Goal: Communication & Community: Answer question/provide support

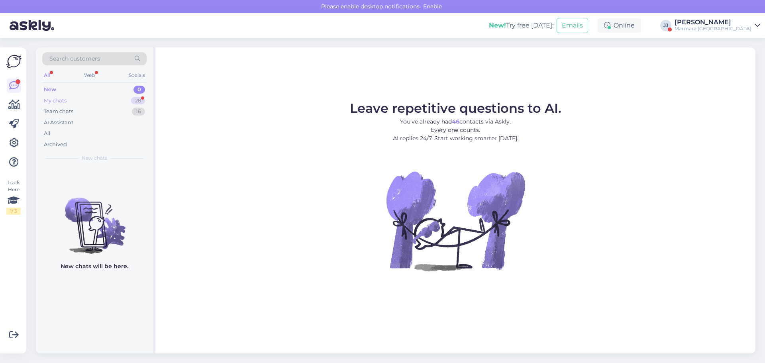
click at [69, 102] on div "My chats 28" at bounding box center [94, 100] width 104 height 11
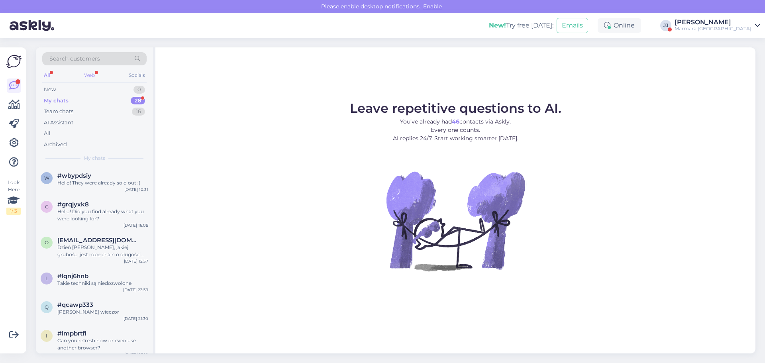
click at [87, 73] on div "Web" at bounding box center [90, 75] width 14 height 10
click at [66, 102] on div "My chats" at bounding box center [56, 101] width 25 height 8
click at [741, 28] on div "Marmara [GEOGRAPHIC_DATA]" at bounding box center [713, 29] width 77 height 6
click at [735, 63] on button "Open" at bounding box center [743, 61] width 22 height 12
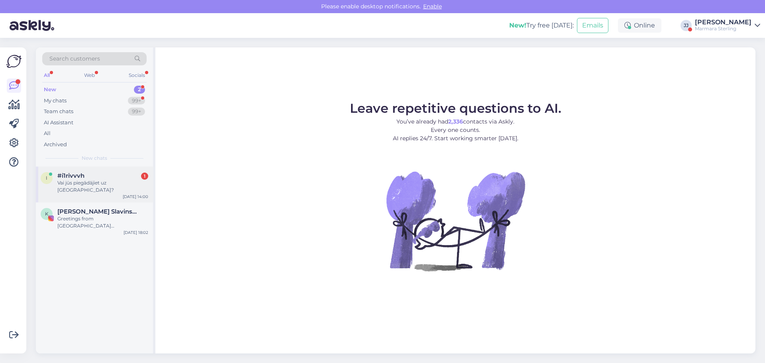
click at [96, 184] on div "Vai jūs piegādājiet uz [GEOGRAPHIC_DATA]?" at bounding box center [102, 186] width 91 height 14
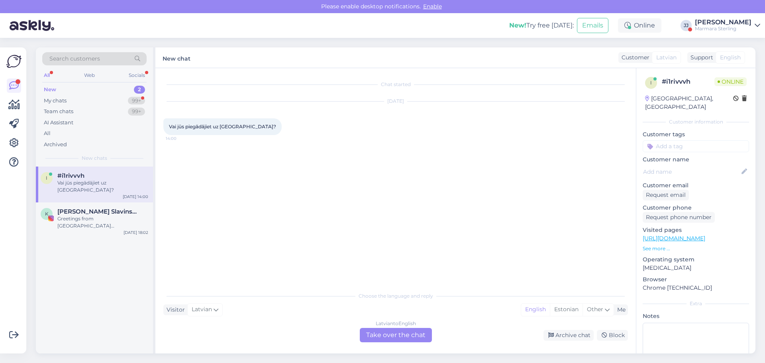
click at [419, 336] on div "Latvian to English Take over the chat" at bounding box center [396, 335] width 72 height 14
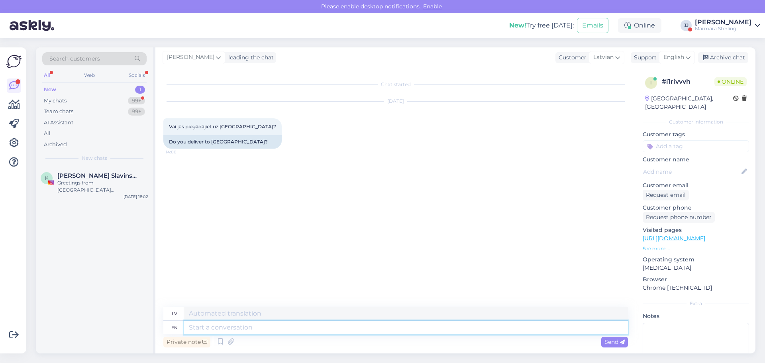
click at [226, 334] on textarea at bounding box center [406, 328] width 444 height 14
type textarea "Hello!"
type textarea "Sveiki!"
type textarea "Yes,."
type textarea "[PERSON_NAME],."
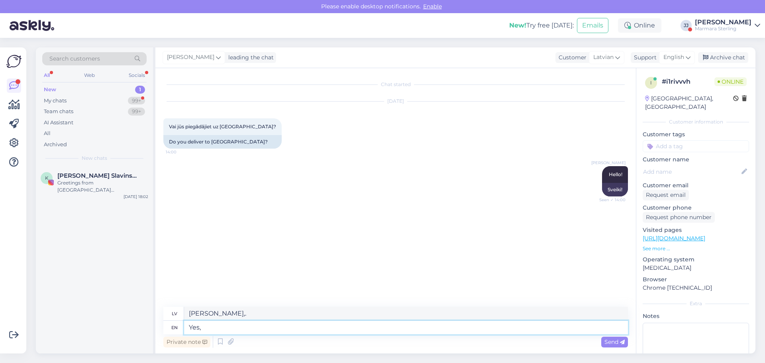
type textarea "Yes,"
type textarea "Jā,"
type textarea "Yes, you can"
type textarea "[PERSON_NAME], tu"
type textarea "Yes, you can s"
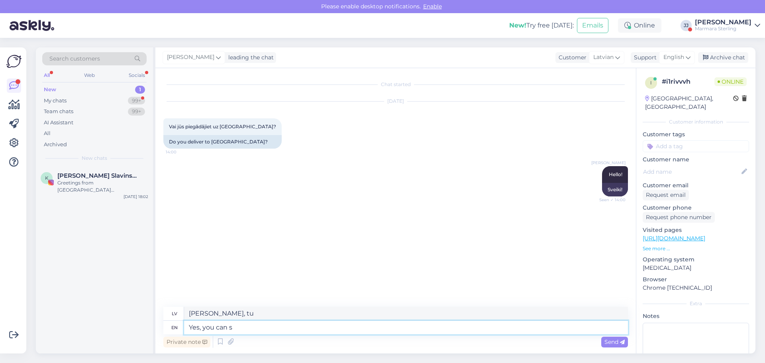
type textarea "[PERSON_NAME], jūs varat"
type textarea "Yes, you can choose"
type textarea "[PERSON_NAME], jūs varat izvēlēties"
type textarea "Yes, you can choose an Omniva p"
type textarea "[PERSON_NAME], jūs varat izvēlēties [PERSON_NAME]"
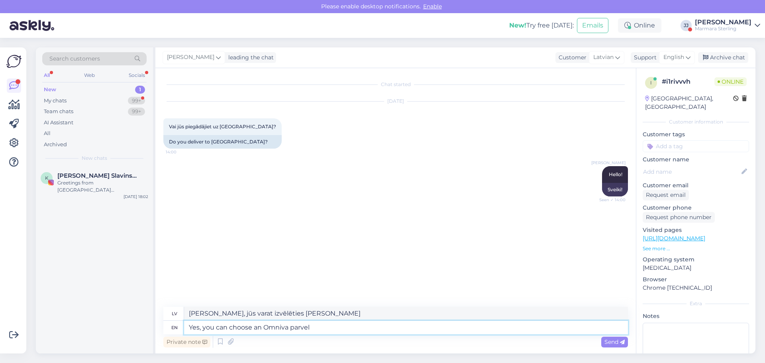
type textarea "Yes, you can choose an Omniva parvel"
type textarea "[PERSON_NAME], jūs varat izvēlēties Omniva sūtījumu."
type textarea "Yes, you can choose an Omniva par"
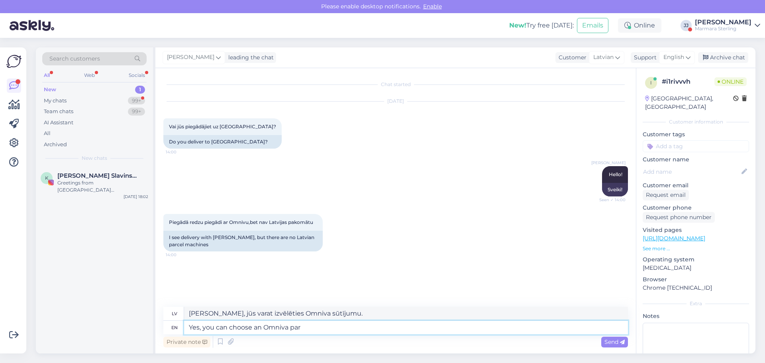
type textarea "[PERSON_NAME], jūs varat izvēlēties Omniva norēķinu sistēmu."
type textarea "Yes, you can choose an Omniva parcel ma"
type textarea "[PERSON_NAME], jūs varat izvēlēties Omniva sūtījumu"
type textarea "Yes, you can choose an Omniva parcel machine"
type textarea "[PERSON_NAME], jūs varat izvēlēties Omniva pakomātu."
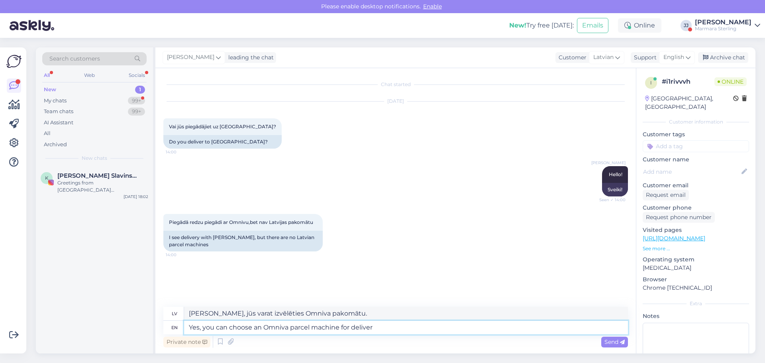
type textarea "Yes, you can choose an Omniva parcel machine for delivery"
type textarea "[PERSON_NAME], piegādei varat izvēlēties Omniva pakomātu."
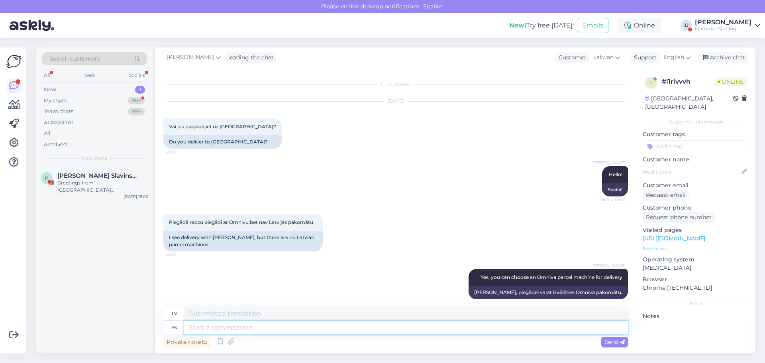
scroll to position [8, 0]
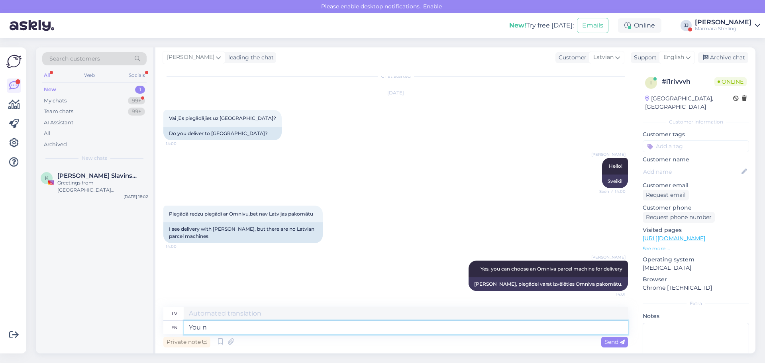
type textarea "You ne"
type textarea "Tu"
type textarea "You need"
type textarea "Jums ir nepieciešams"
type textarea "You need first"
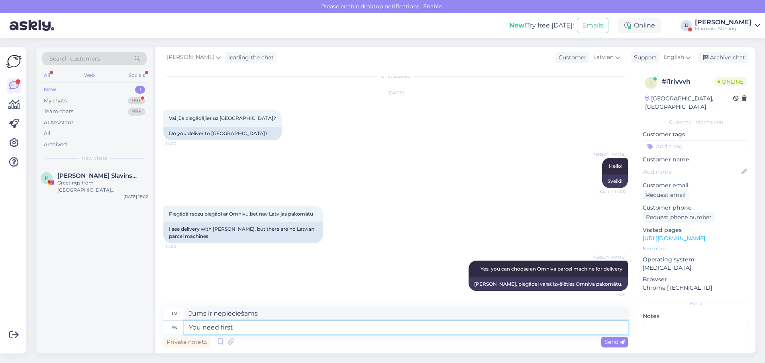
type textarea "Tev vispirms vajag"
type textarea "You need first to choose the"
type textarea "Vispirms jums ir jāizvēlas"
type textarea "You need first to choose the country"
type textarea "Vispirms jums jāizvēlas valsts"
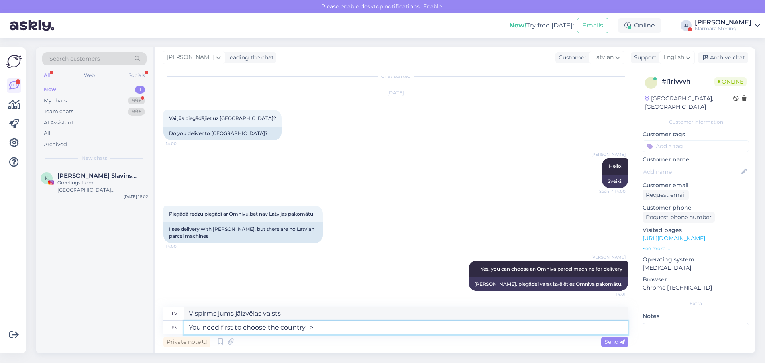
type textarea "You need first to choose the country ->"
type textarea "Vispirms jāizvēlas valsts ->"
type textarea "You need first to choose the country -> [GEOGRAPHIC_DATA]"
type textarea "Vispirms jāizvēlas valsts -> [GEOGRAPHIC_DATA]"
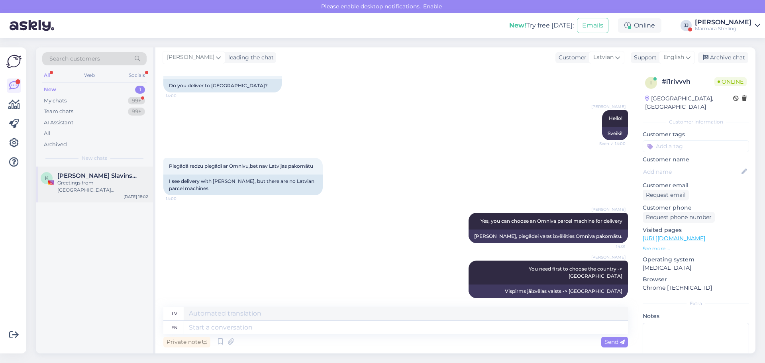
click at [99, 178] on span "[PERSON_NAME] Slavinskienė" at bounding box center [98, 175] width 83 height 7
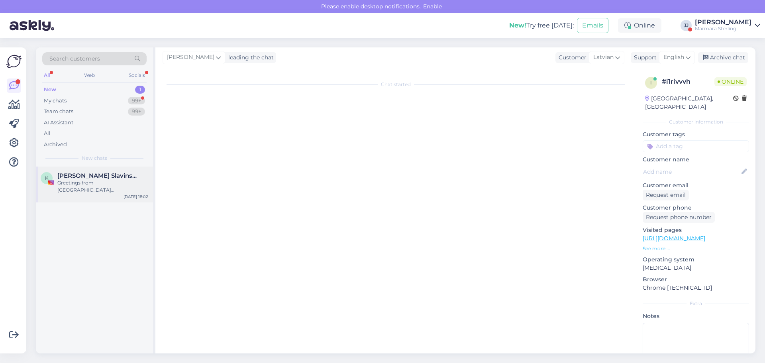
scroll to position [0, 0]
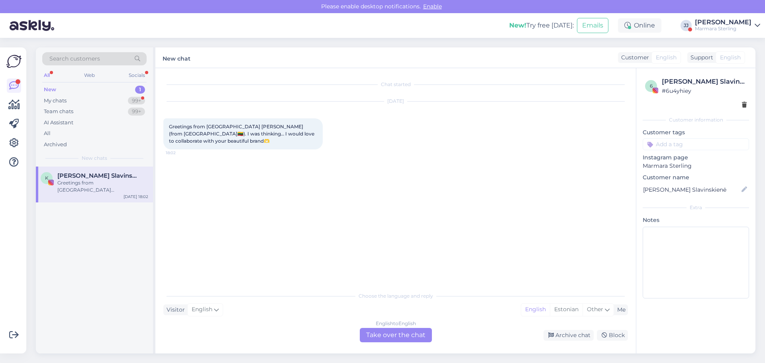
click at [386, 335] on div "English to English Take over the chat" at bounding box center [396, 335] width 72 height 14
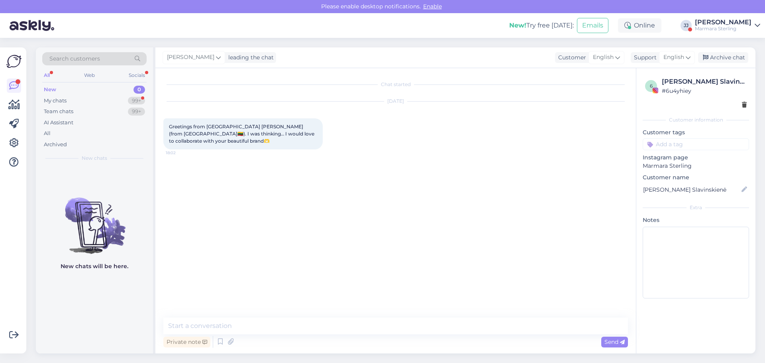
click at [233, 335] on div "Private note Send" at bounding box center [395, 341] width 465 height 15
click at [240, 324] on textarea at bounding box center [395, 326] width 465 height 17
type textarea "Hello! What do you have in mind?"
